Goal: Find specific page/section: Find specific page/section

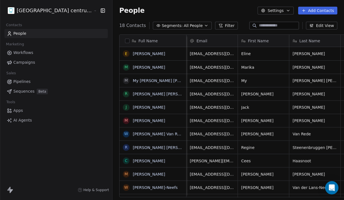
scroll to position [176, 251]
click at [45, 9] on html "Tandheelkundig centrum Sassembourg Contacts People Marketing Workflows Campaign…" at bounding box center [172, 100] width 344 height 200
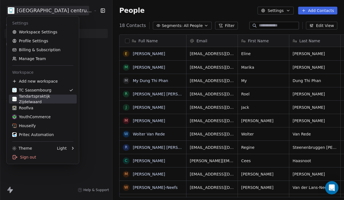
click at [47, 100] on div "Tandartspraktijk Zijdelwaard" at bounding box center [42, 98] width 61 height 11
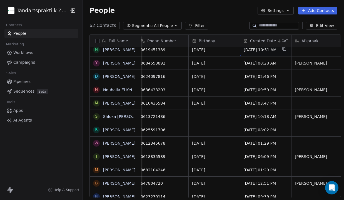
scroll to position [107, 0]
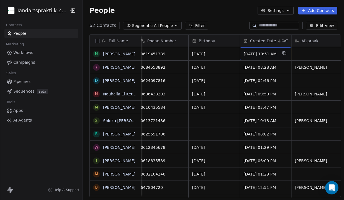
click at [256, 50] on div "[DATE] 10:51 AM" at bounding box center [265, 53] width 51 height 13
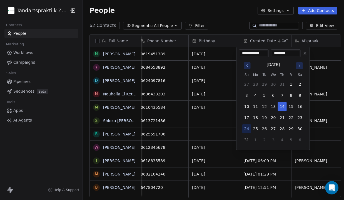
click at [229, 77] on html "Tandartspraktijk Zijdelwaard Contacts People Marketing Workflows Campaigns Sale…" at bounding box center [172, 100] width 344 height 200
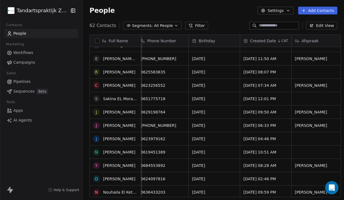
scroll to position [0, 0]
